Goal: Contribute content

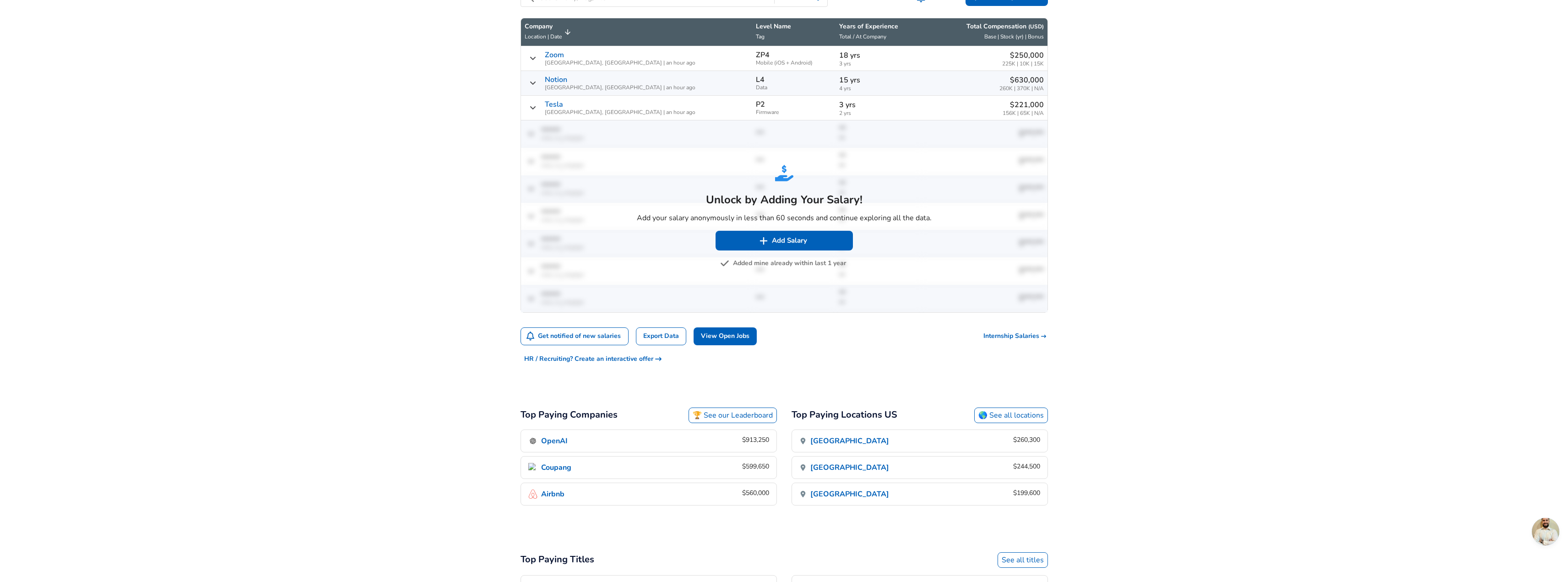
scroll to position [527, 0]
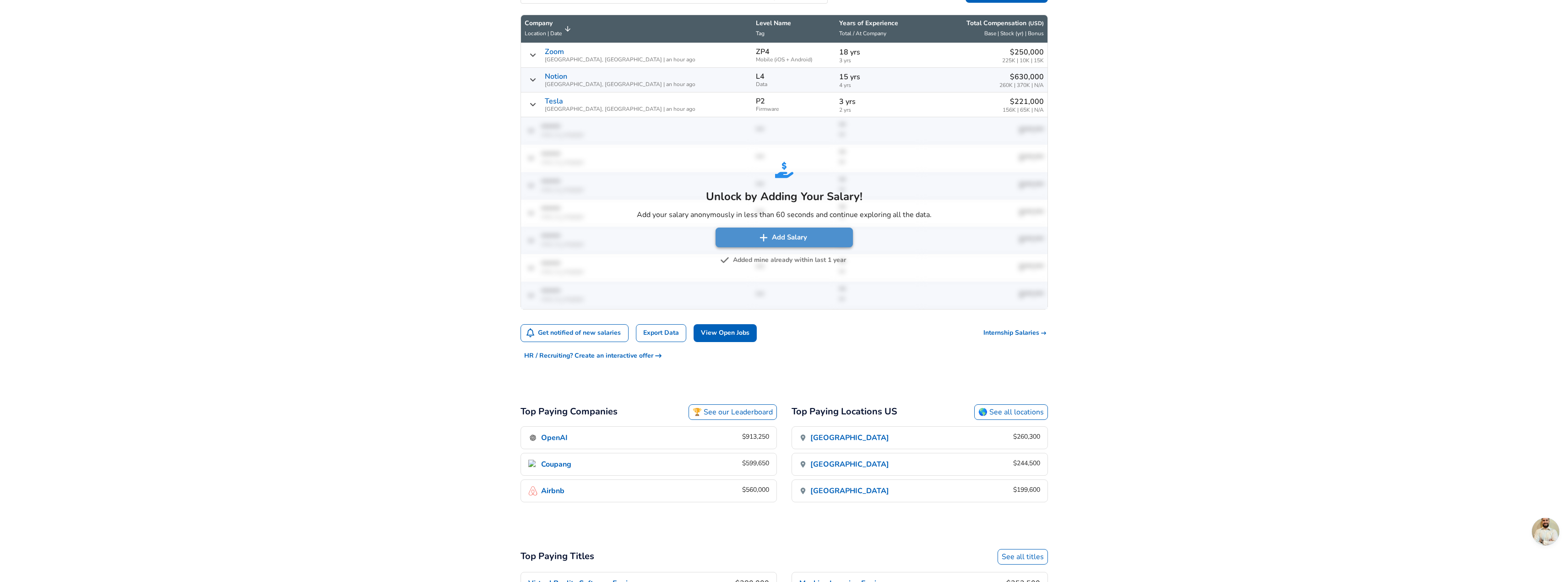
click at [808, 228] on button "Add Salary" at bounding box center [785, 237] width 138 height 19
